Goal: Answer question/provide support: Share knowledge or assist other users

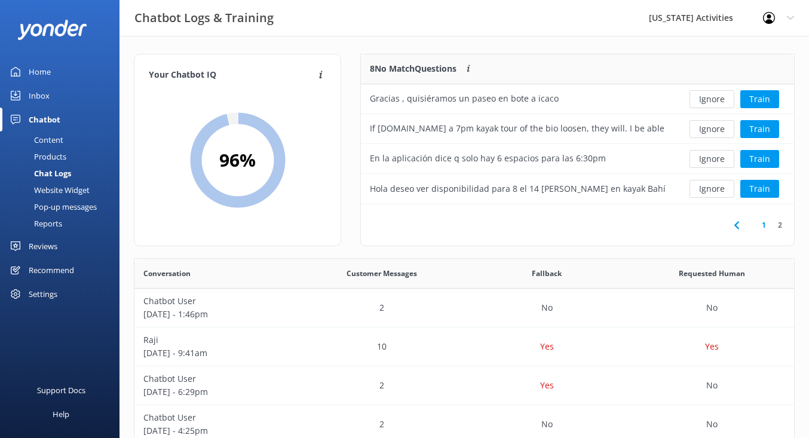
scroll to position [419, 660]
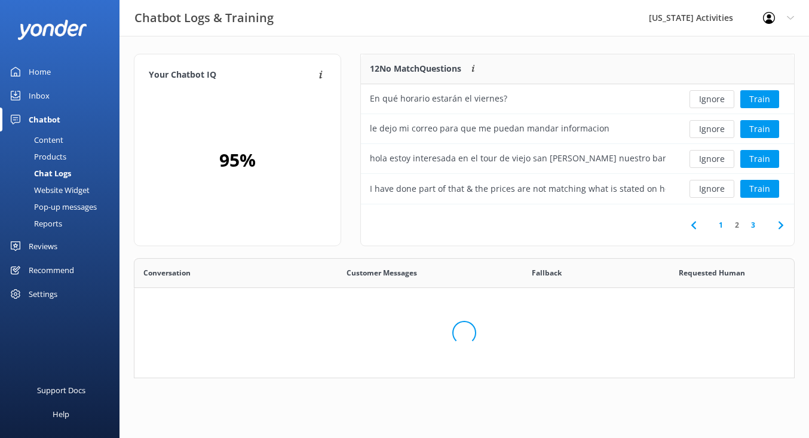
scroll to position [419, 660]
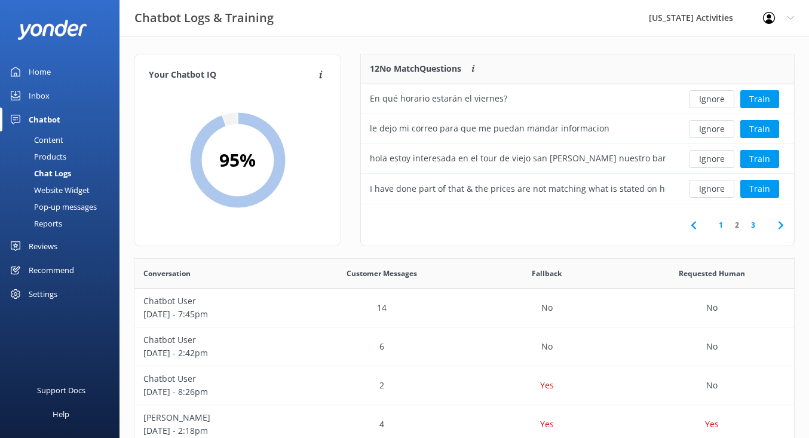
click at [719, 227] on link "1" at bounding box center [721, 224] width 16 height 11
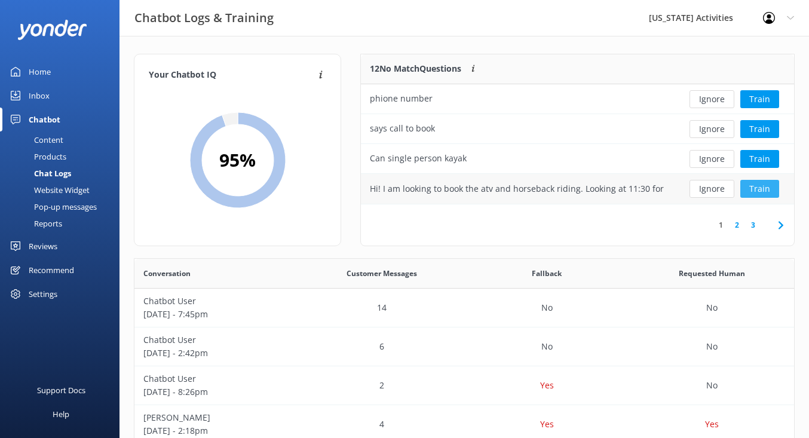
click at [757, 194] on button "Train" at bounding box center [760, 189] width 39 height 18
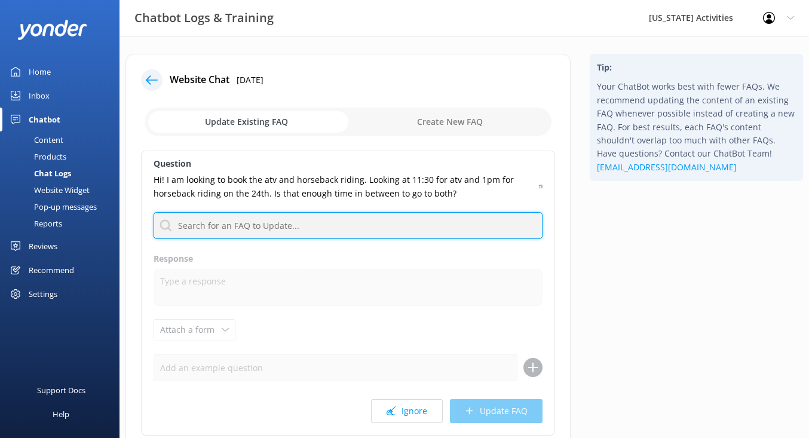
click at [250, 223] on input "text" at bounding box center [348, 225] width 389 height 27
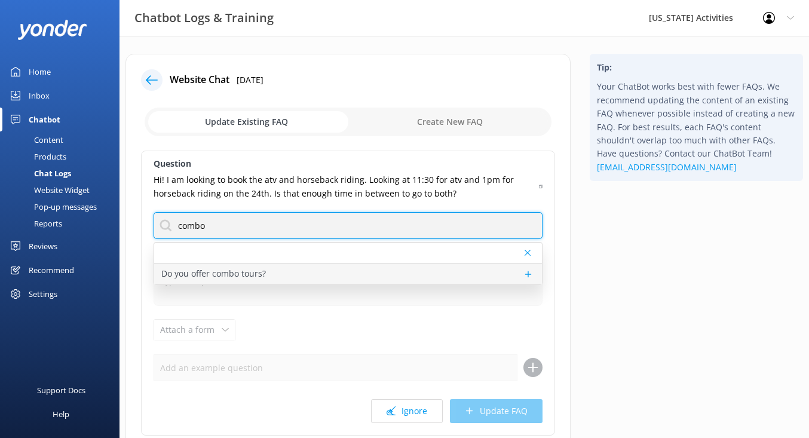
type input "combo"
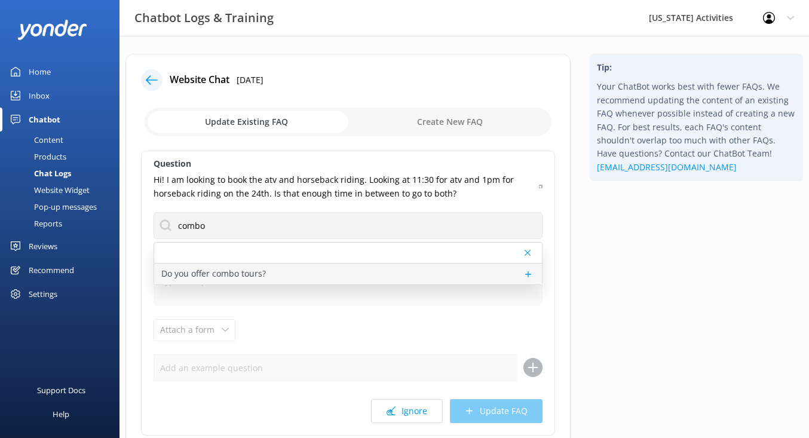
click at [195, 280] on p "Do you offer combo tours?" at bounding box center [213, 273] width 105 height 13
type textarea "We don’t offer official combo tours at the moment, but you can absolutely book …"
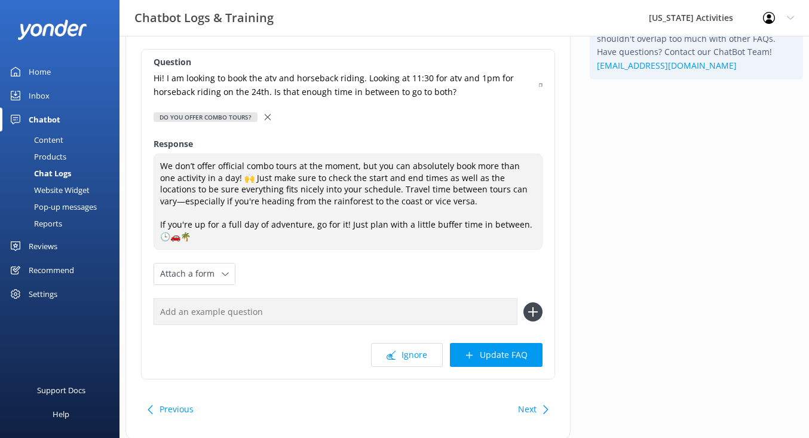
scroll to position [103, 0]
click at [512, 354] on button "Update FAQ" at bounding box center [496, 354] width 93 height 24
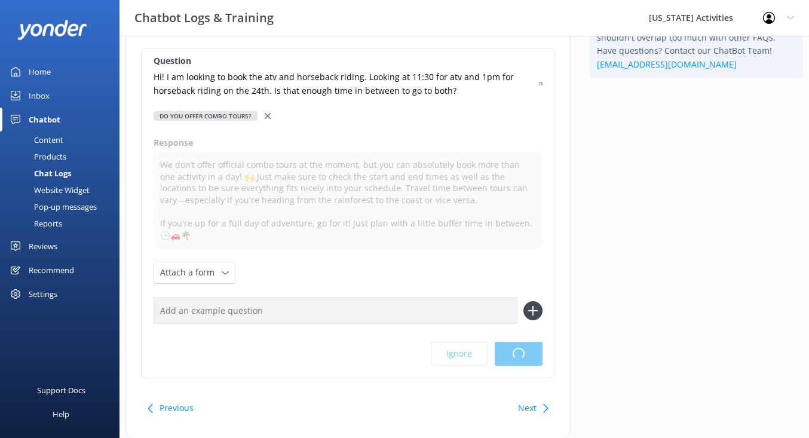
scroll to position [0, 0]
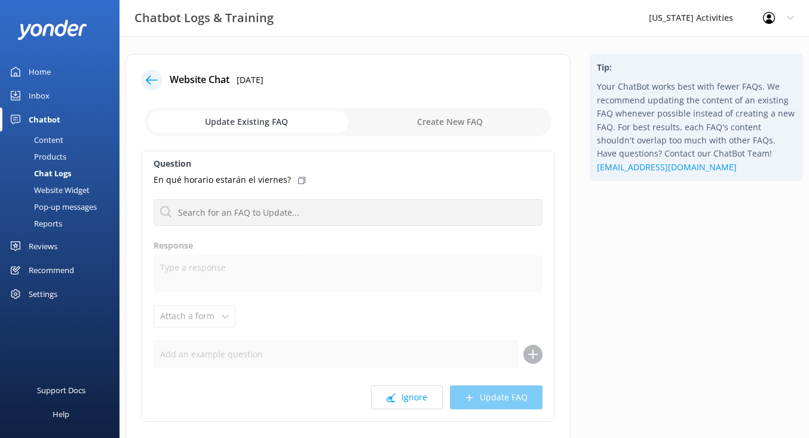
click at [155, 82] on icon at bounding box center [152, 80] width 12 height 12
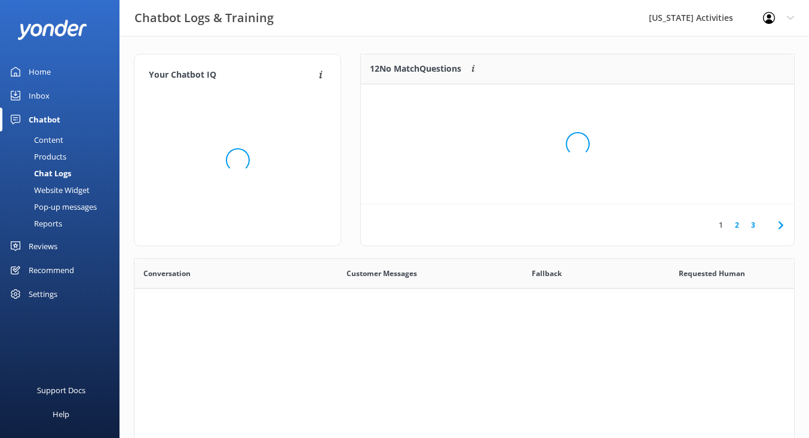
scroll to position [419, 660]
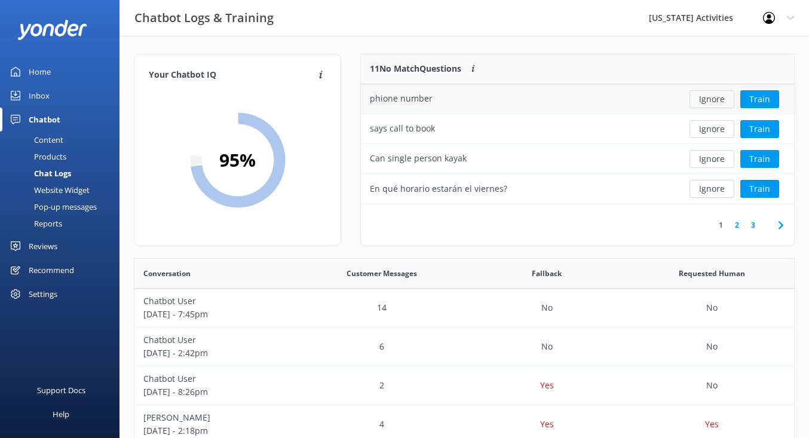
click at [711, 102] on button "Ignore" at bounding box center [712, 99] width 45 height 18
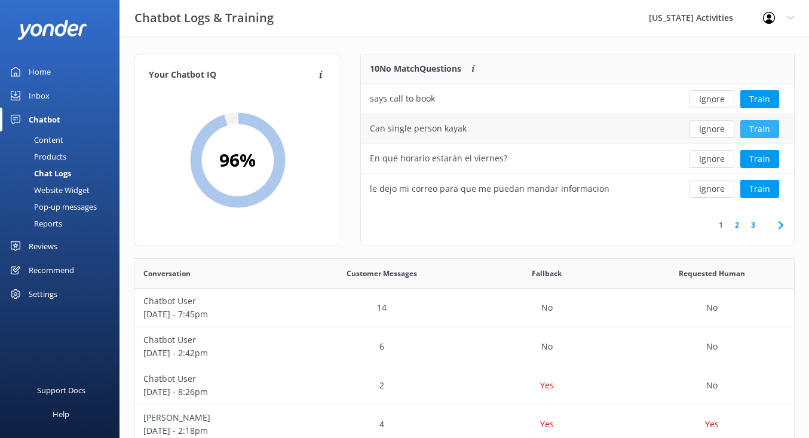
click at [760, 124] on button "Train" at bounding box center [760, 129] width 39 height 18
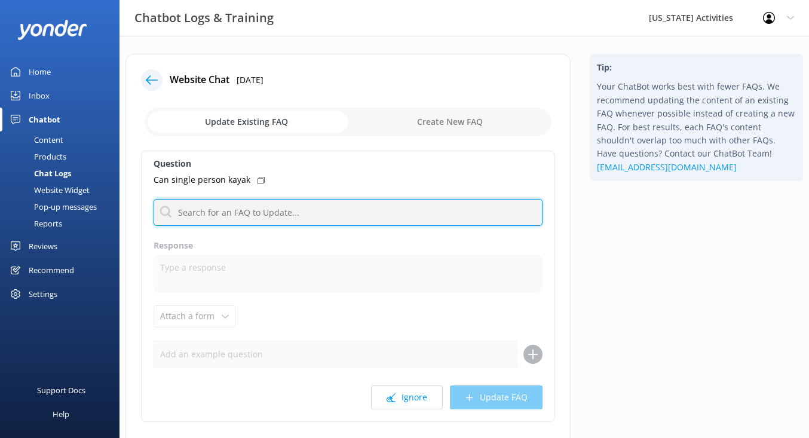
click at [192, 210] on input "text" at bounding box center [348, 212] width 389 height 27
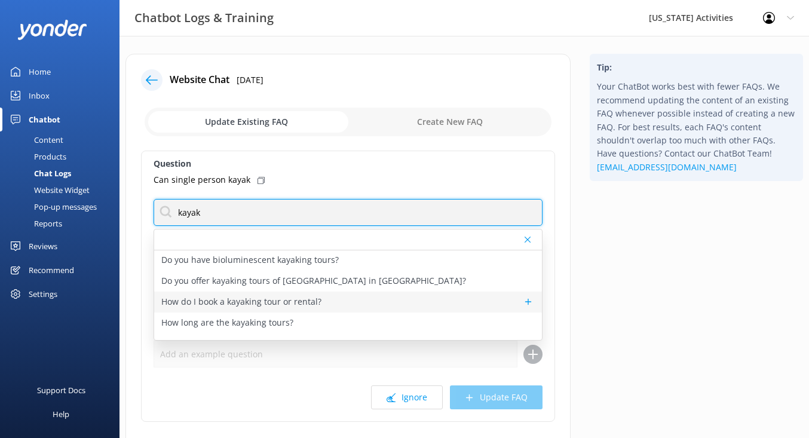
scroll to position [62, 0]
type input "kayak"
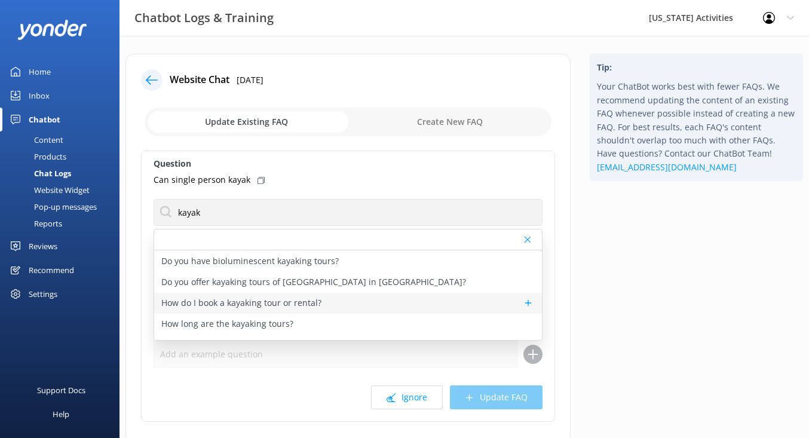
click at [205, 301] on p "How do I book a kayaking tour or rental?" at bounding box center [241, 302] width 160 height 13
type textarea "You can check availability and book a kayaking tour or rental https://puertoric…"
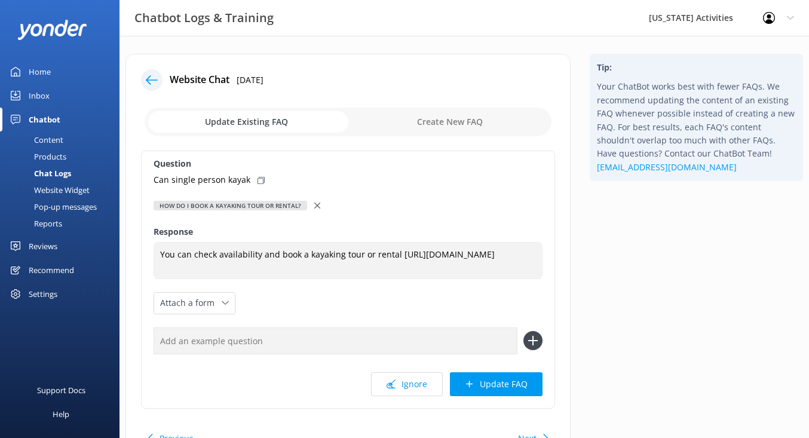
click at [496, 397] on div "Question Can single person kayak How do I book a kayaking tour or rental? Are k…" at bounding box center [348, 280] width 414 height 258
click at [490, 384] on button "Update FAQ" at bounding box center [496, 384] width 93 height 24
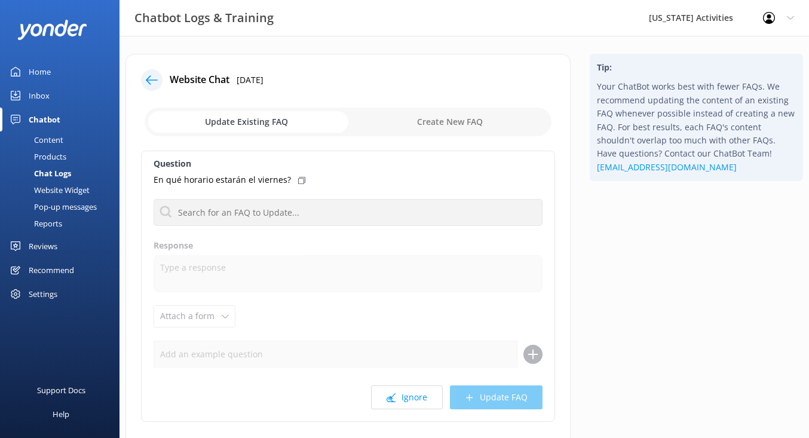
click at [152, 80] on use at bounding box center [152, 79] width 12 height 9
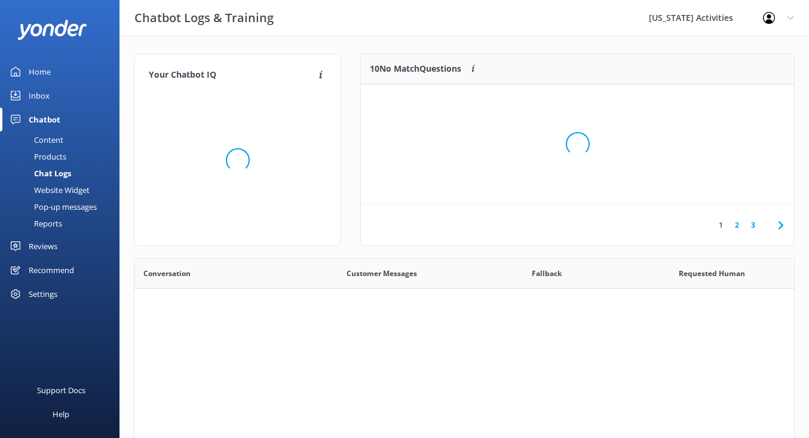
scroll to position [419, 660]
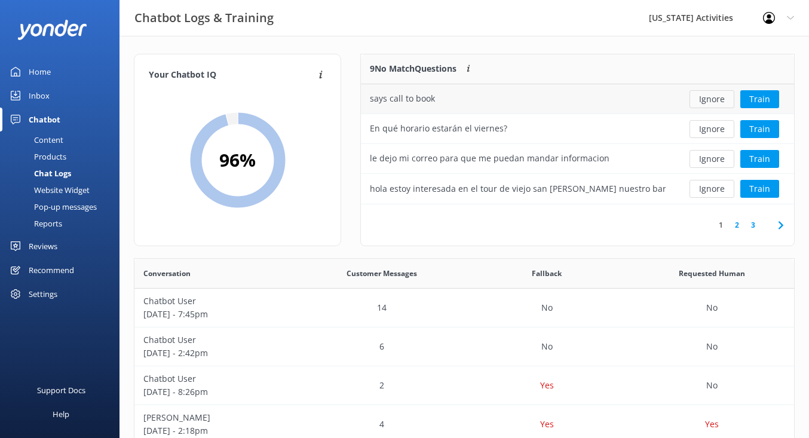
click at [716, 105] on button "Ignore" at bounding box center [712, 99] width 45 height 18
click at [753, 226] on link "2" at bounding box center [753, 224] width 16 height 11
